Goal: Task Accomplishment & Management: Use online tool/utility

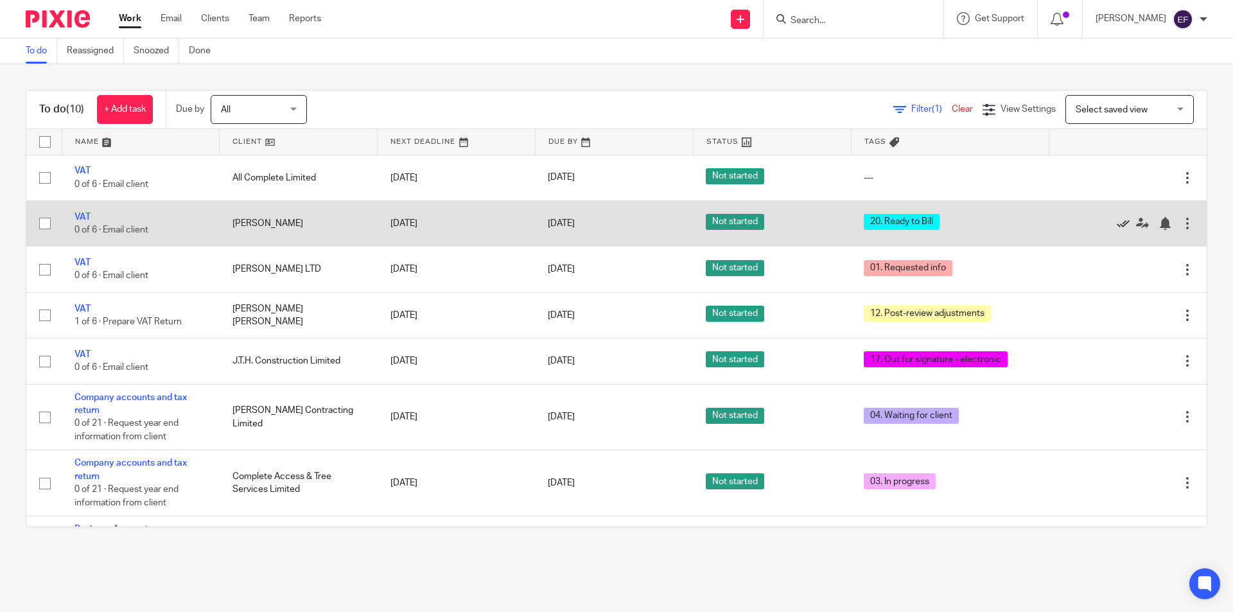
click at [1117, 227] on icon at bounding box center [1123, 223] width 13 height 13
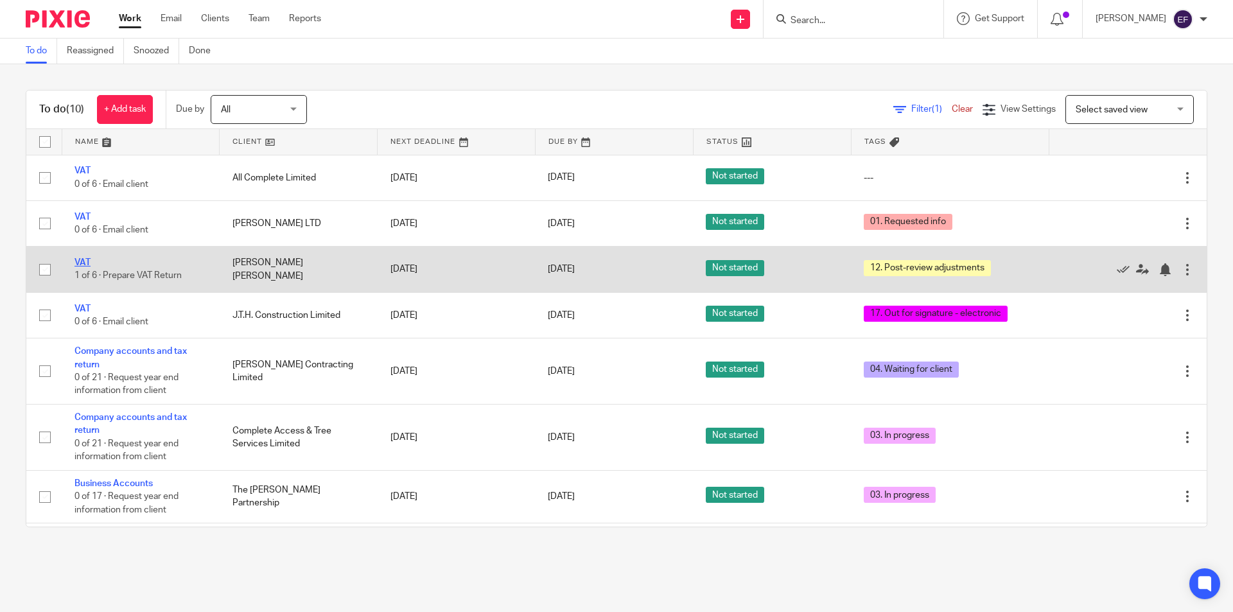
click at [80, 259] on link "VAT" at bounding box center [83, 262] width 16 height 9
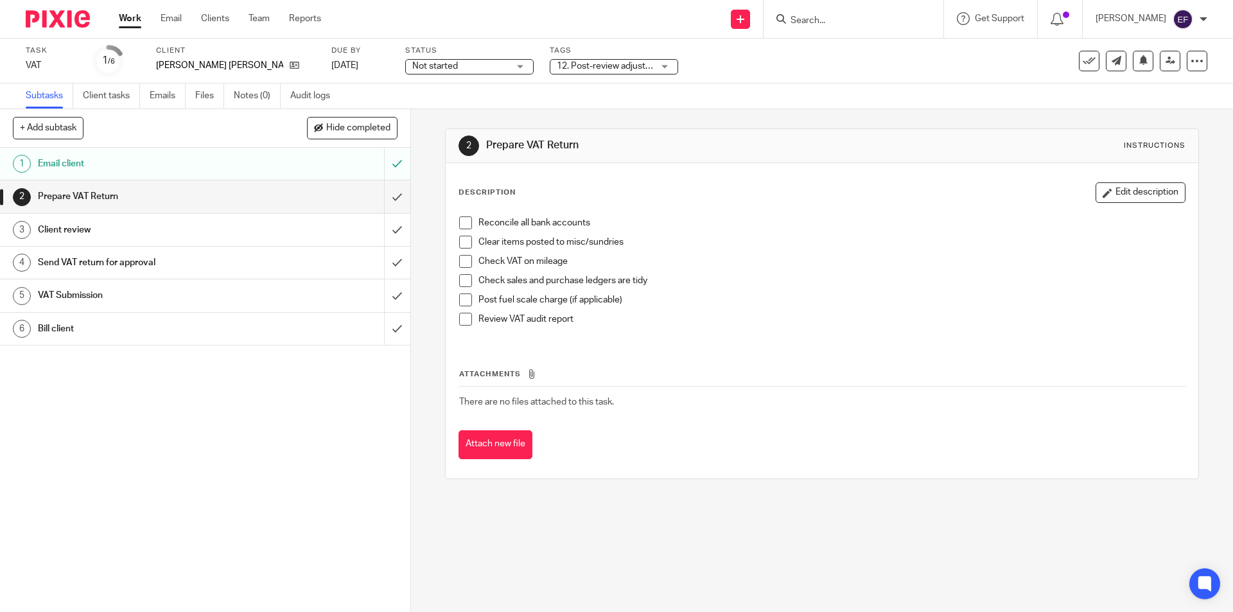
click at [611, 65] on span "12. Post-review adjustments" at bounding box center [614, 66] width 114 height 9
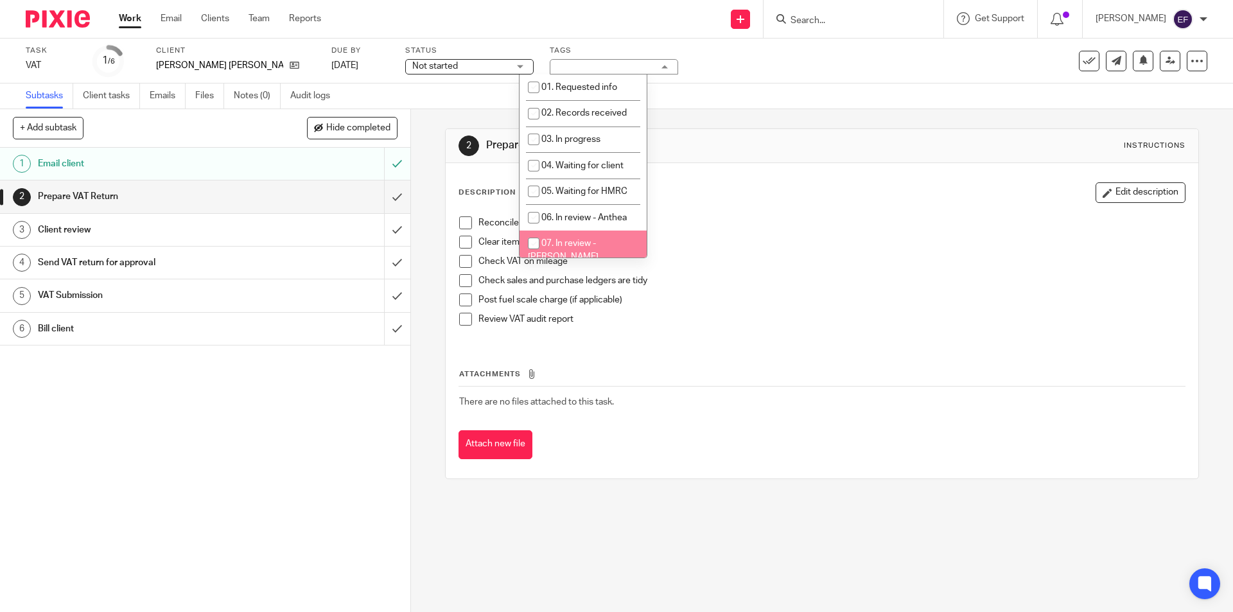
scroll to position [257, 0]
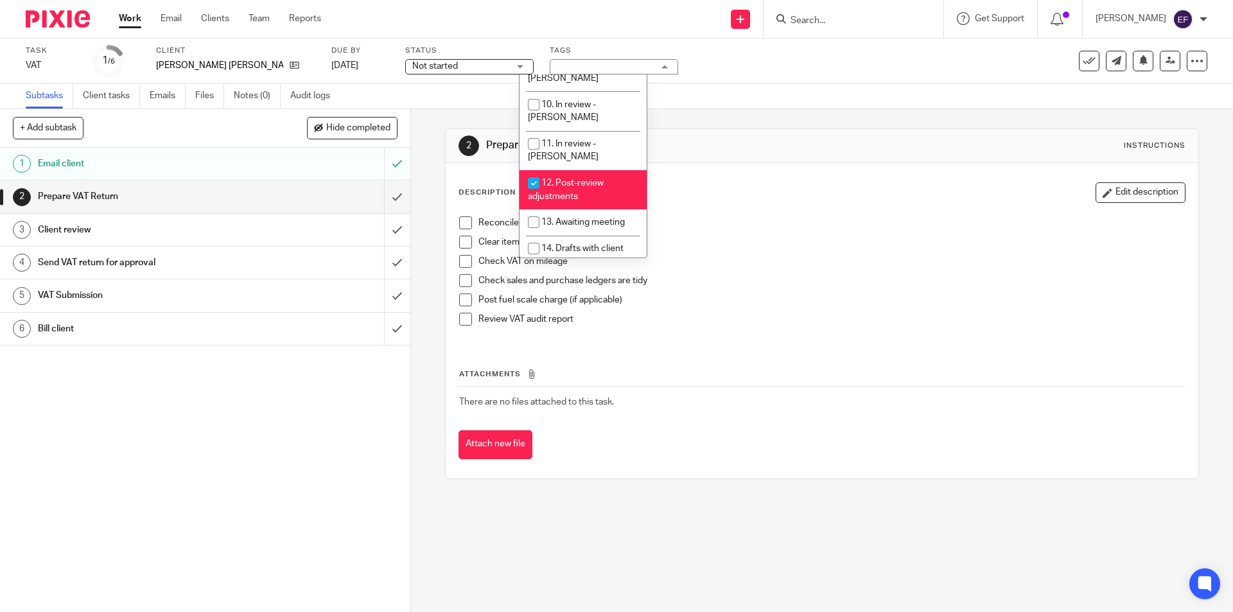
click at [586, 170] on li "12. Post-review adjustments" at bounding box center [583, 189] width 127 height 39
checkbox input "false"
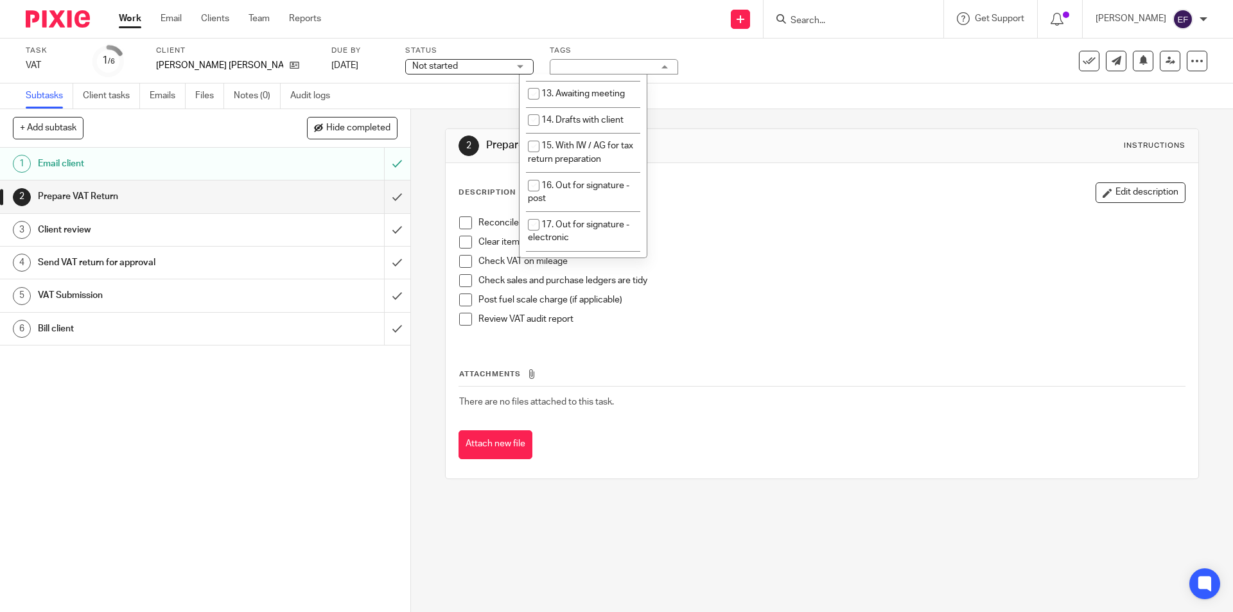
scroll to position [321, 0]
click at [557, 276] on li "17. Out for signature - electronic" at bounding box center [583, 295] width 127 height 39
checkbox input "true"
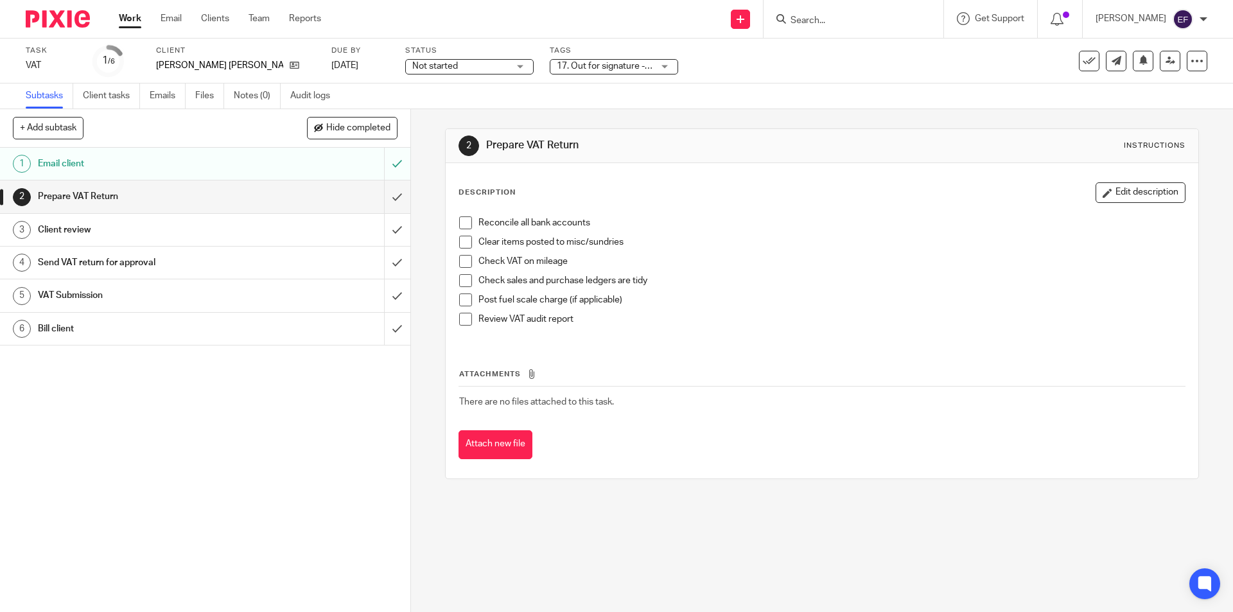
click at [138, 22] on link "Work" at bounding box center [130, 18] width 22 height 13
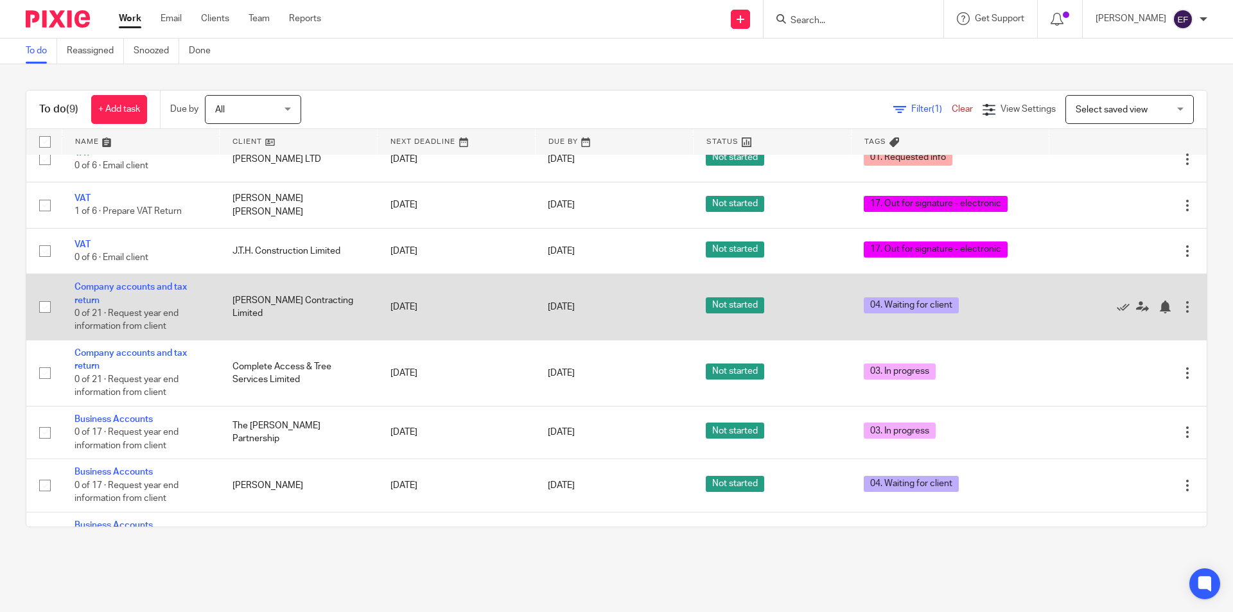
scroll to position [102, 0]
